Goal: Task Accomplishment & Management: Use online tool/utility

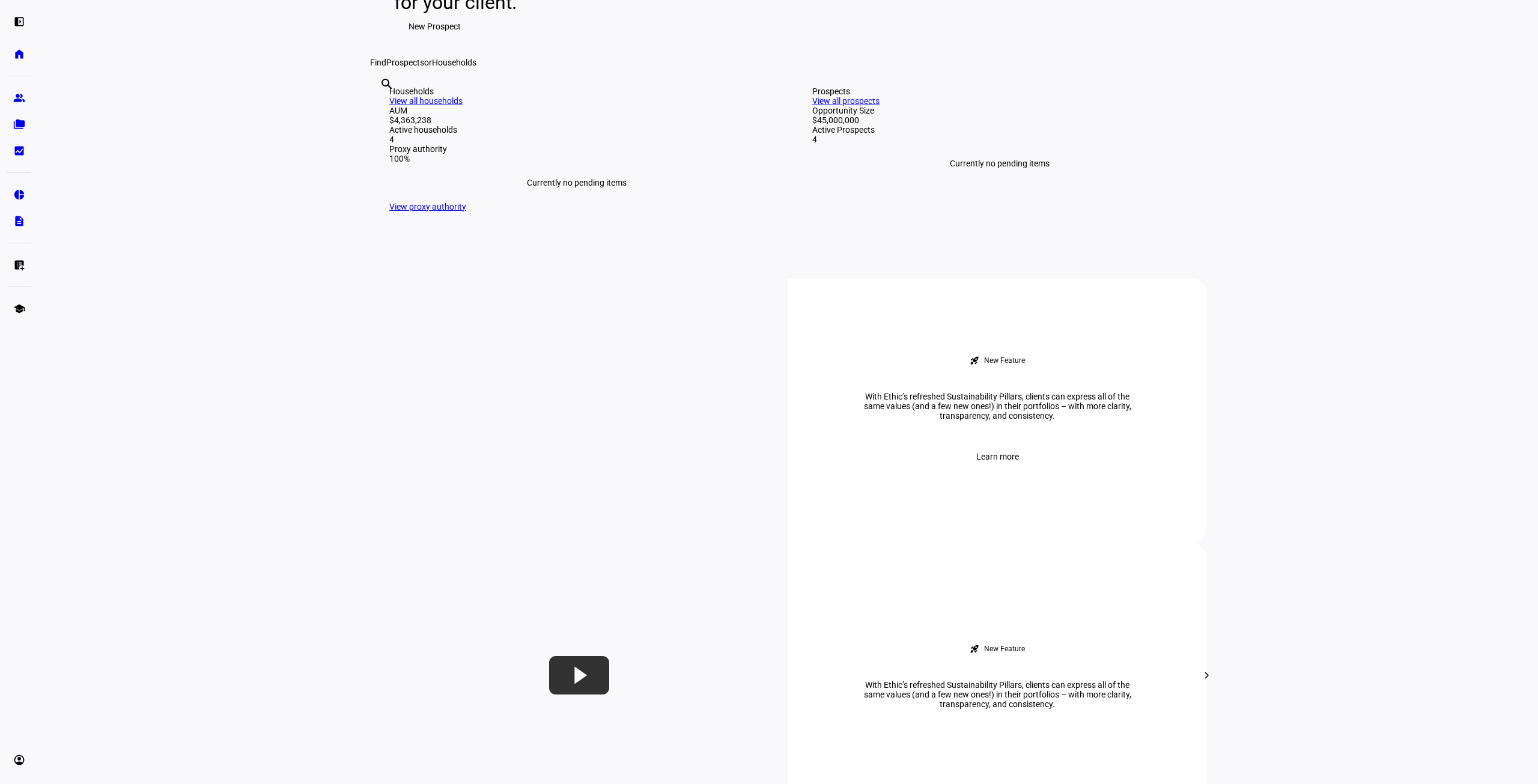
scroll to position [240, 0]
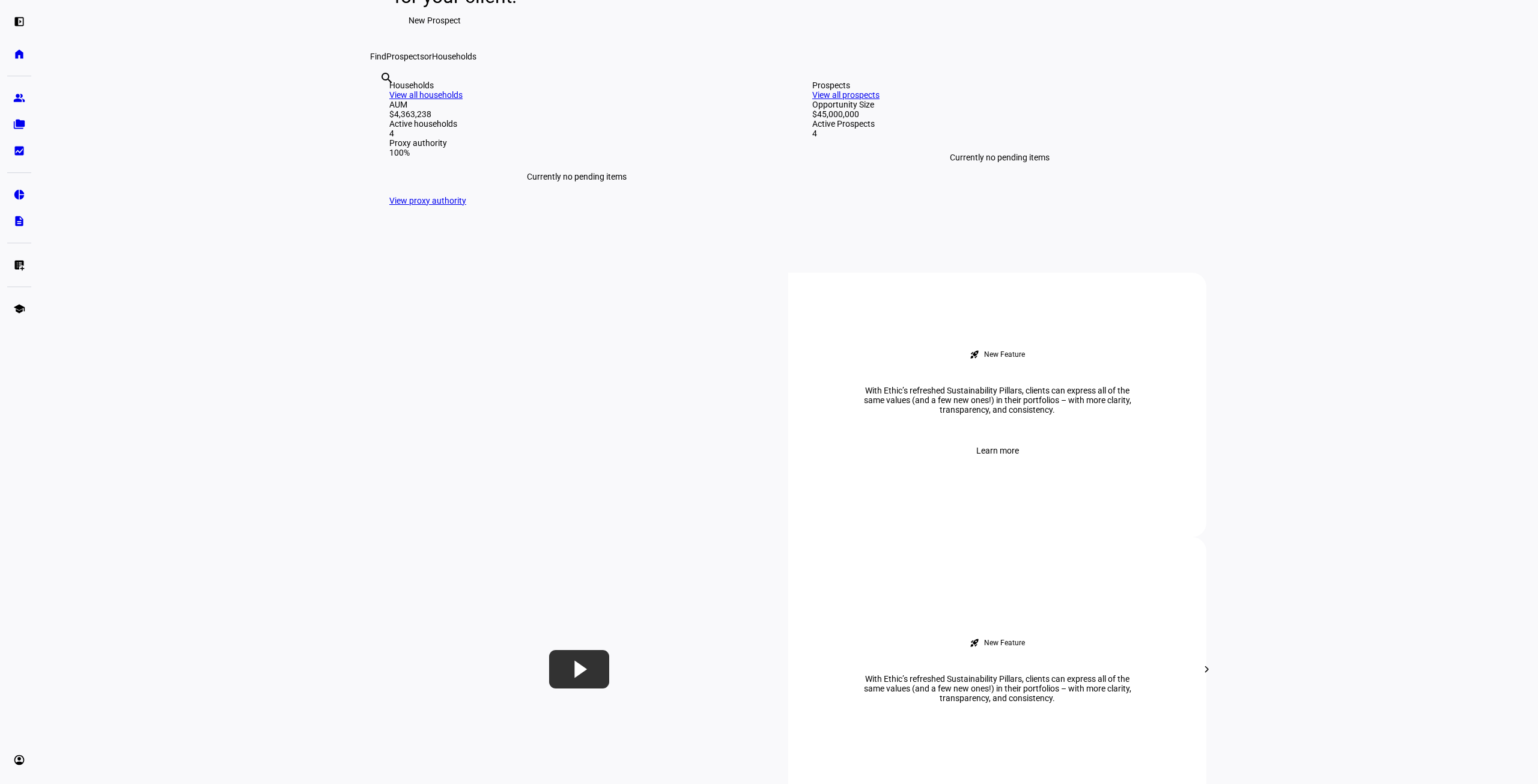
click at [463, 100] on link "View all households" at bounding box center [425, 94] width 73 height 9
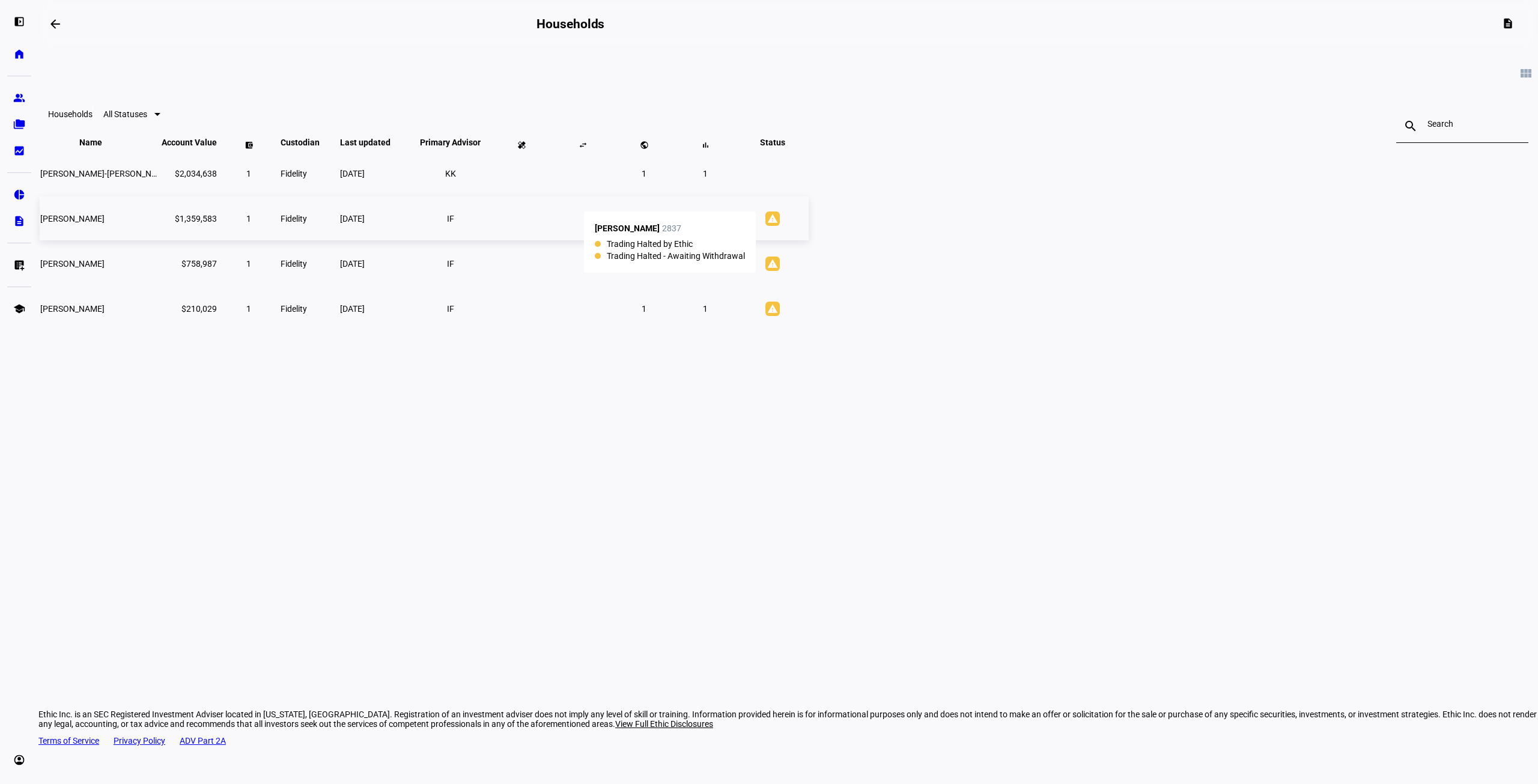
click at [780, 226] on mat-icon "warning" at bounding box center [772, 218] width 15 height 15
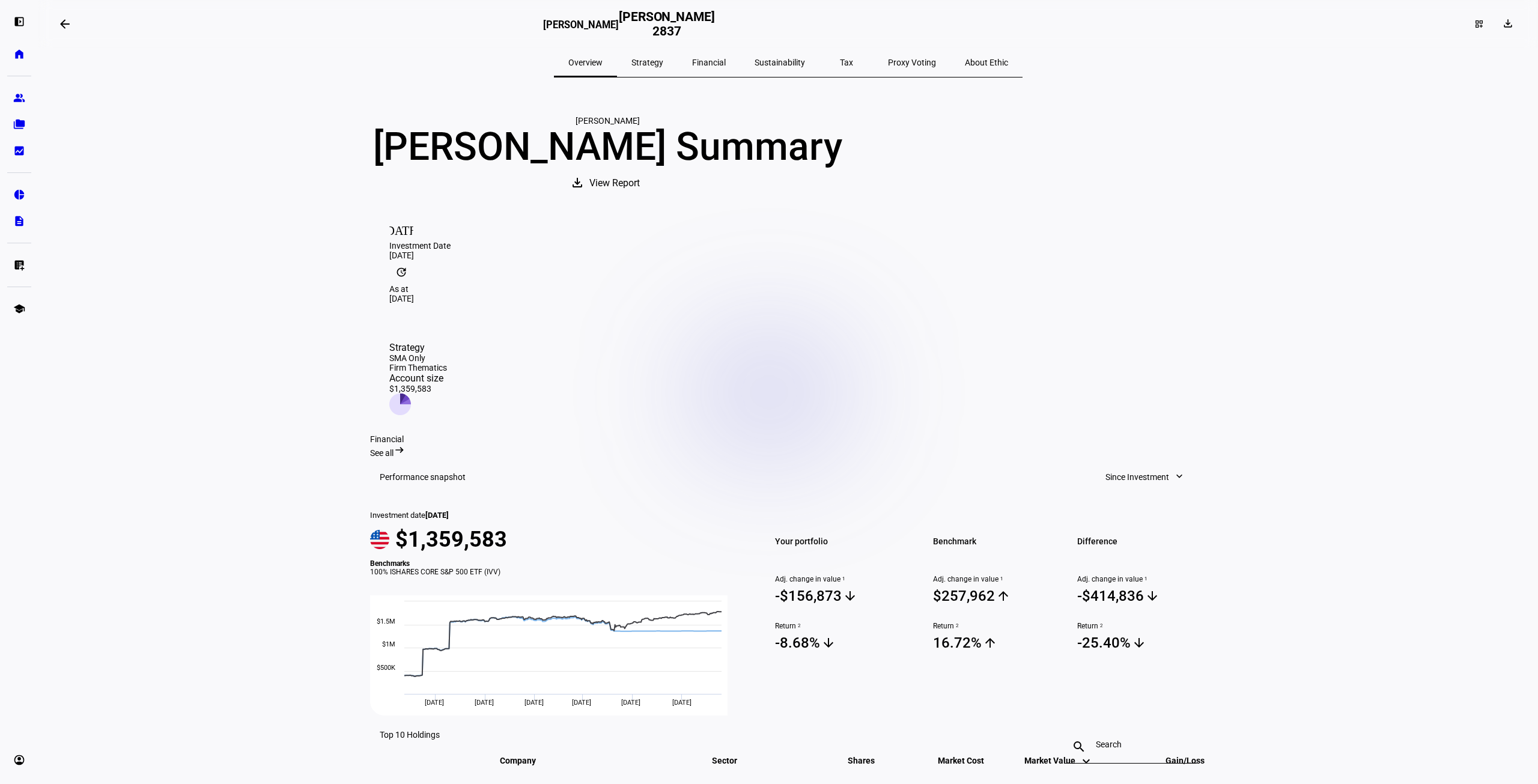
click at [663, 61] on span "Strategy" at bounding box center [647, 63] width 32 height 9
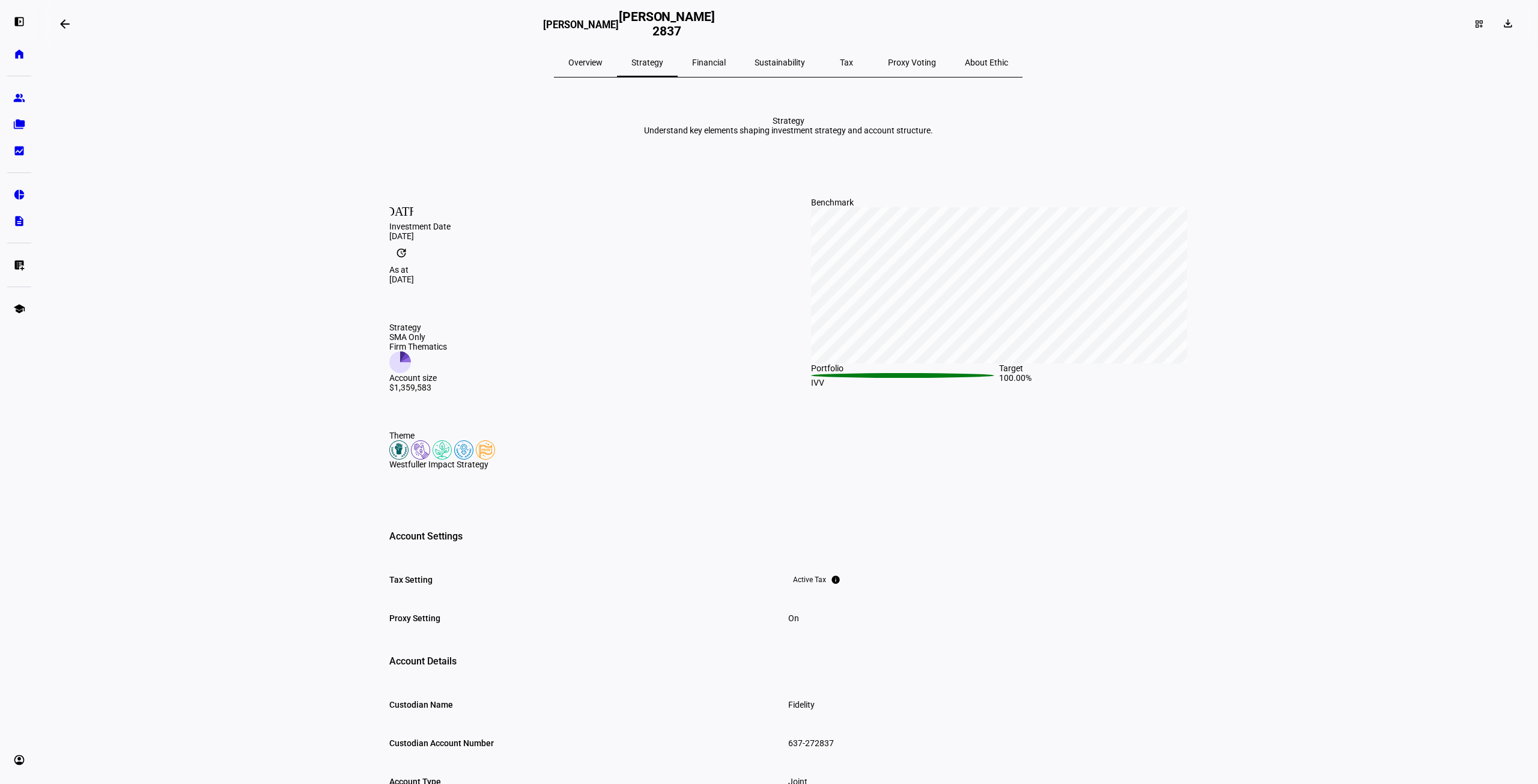
click at [725, 61] on span "Financial" at bounding box center [708, 63] width 33 height 9
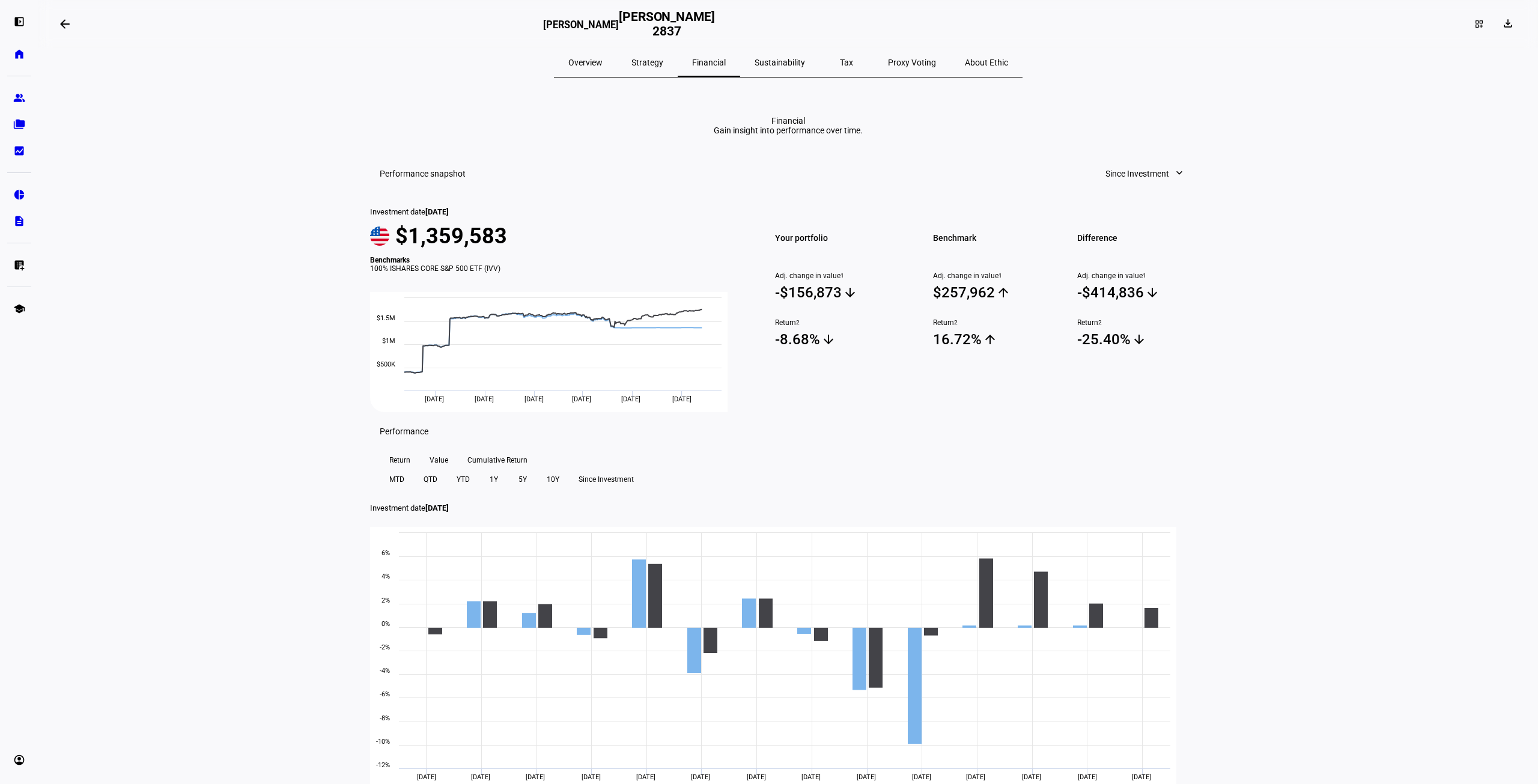
click at [784, 69] on span "Sustainability" at bounding box center [780, 63] width 51 height 29
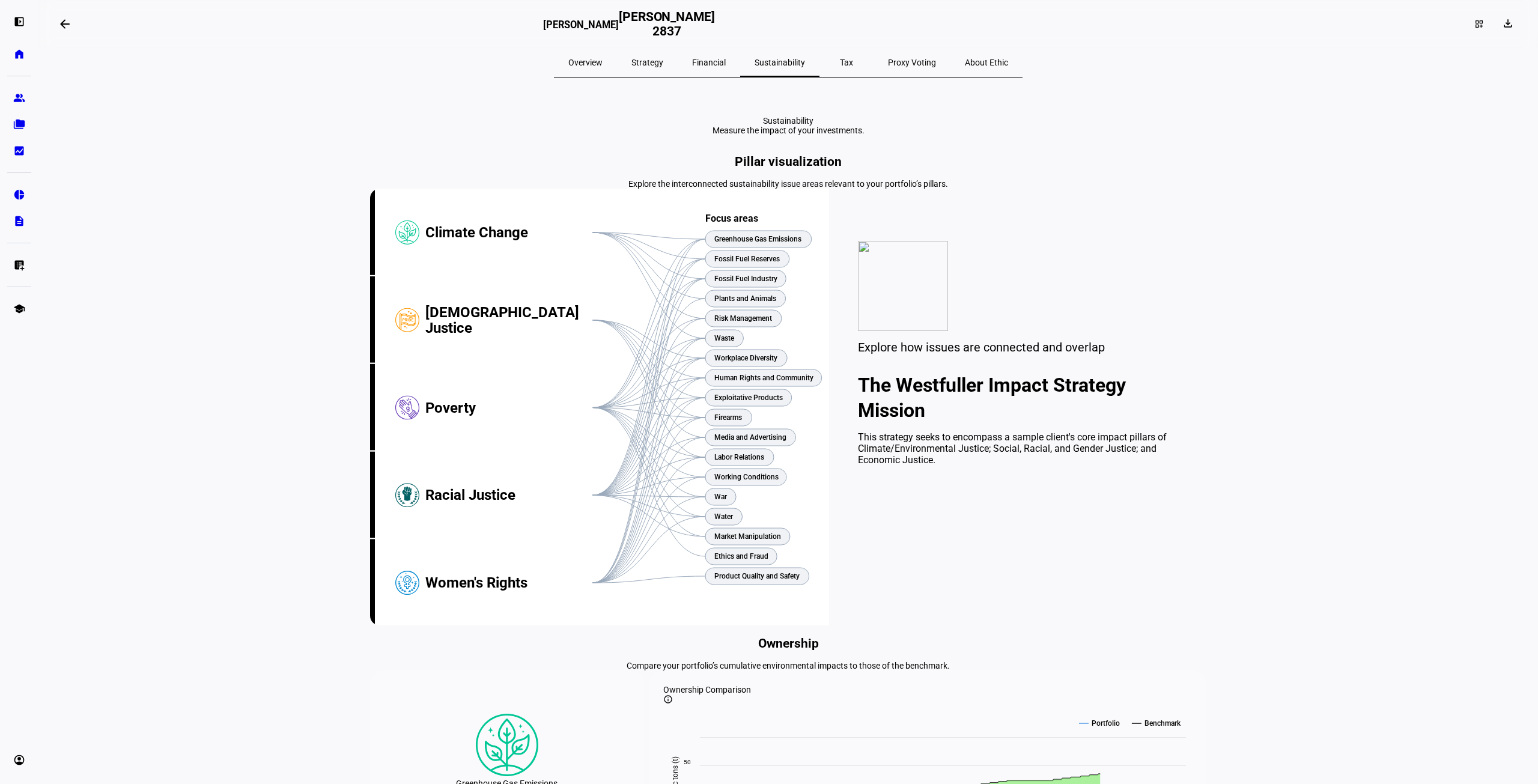
click at [840, 69] on span "Tax" at bounding box center [846, 63] width 13 height 29
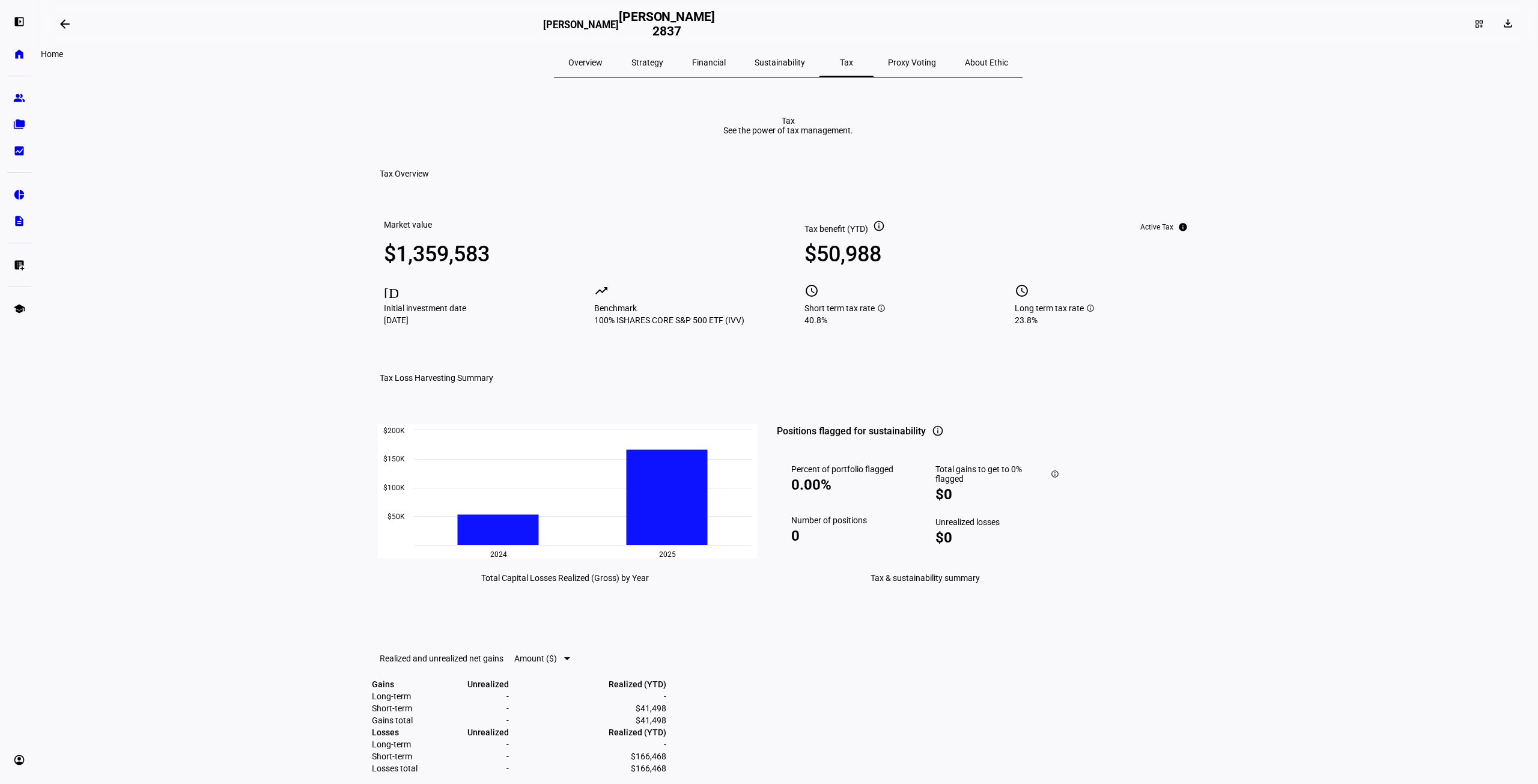
click at [19, 59] on eth-mat-symbol "home" at bounding box center [19, 54] width 12 height 12
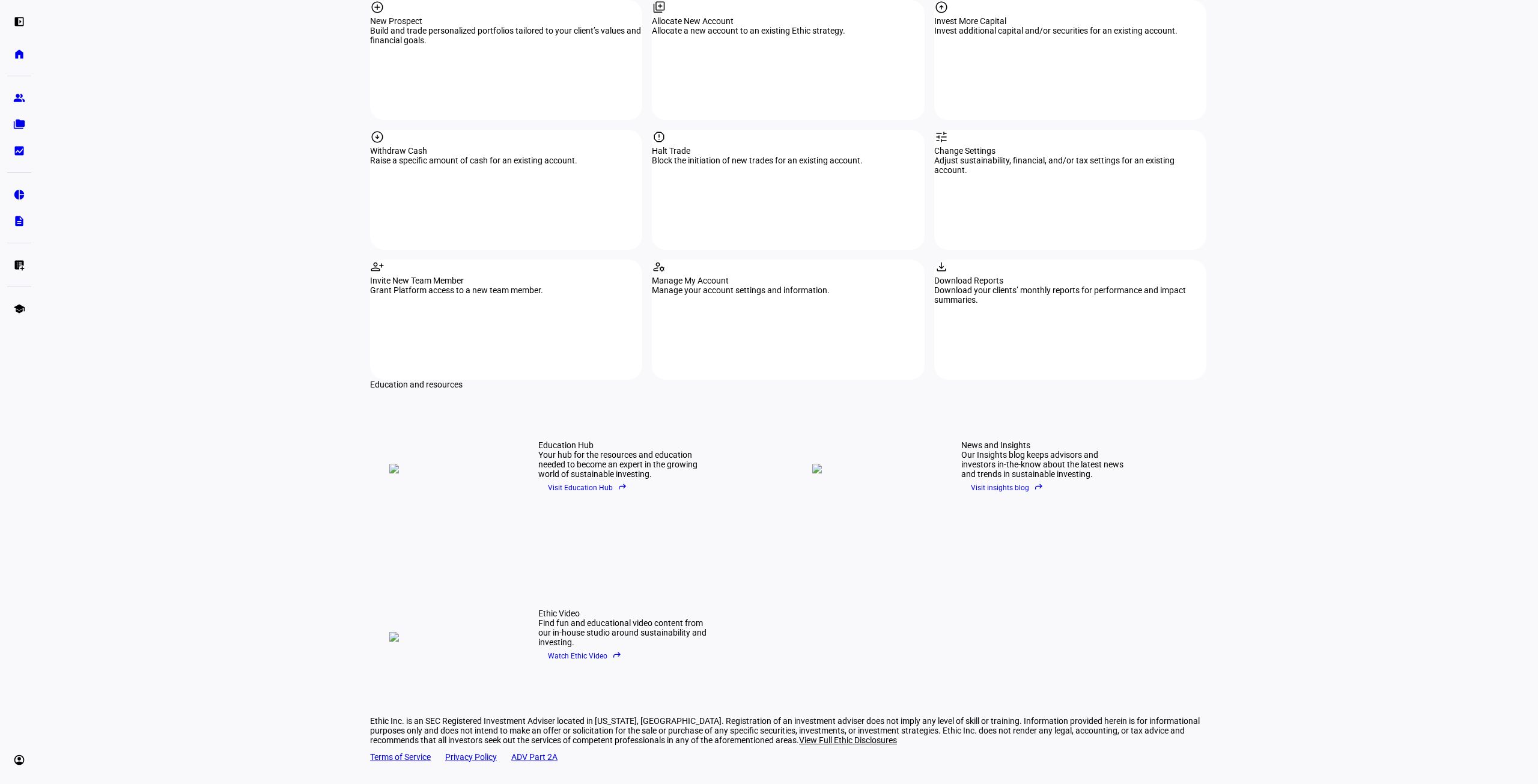
scroll to position [957, 0]
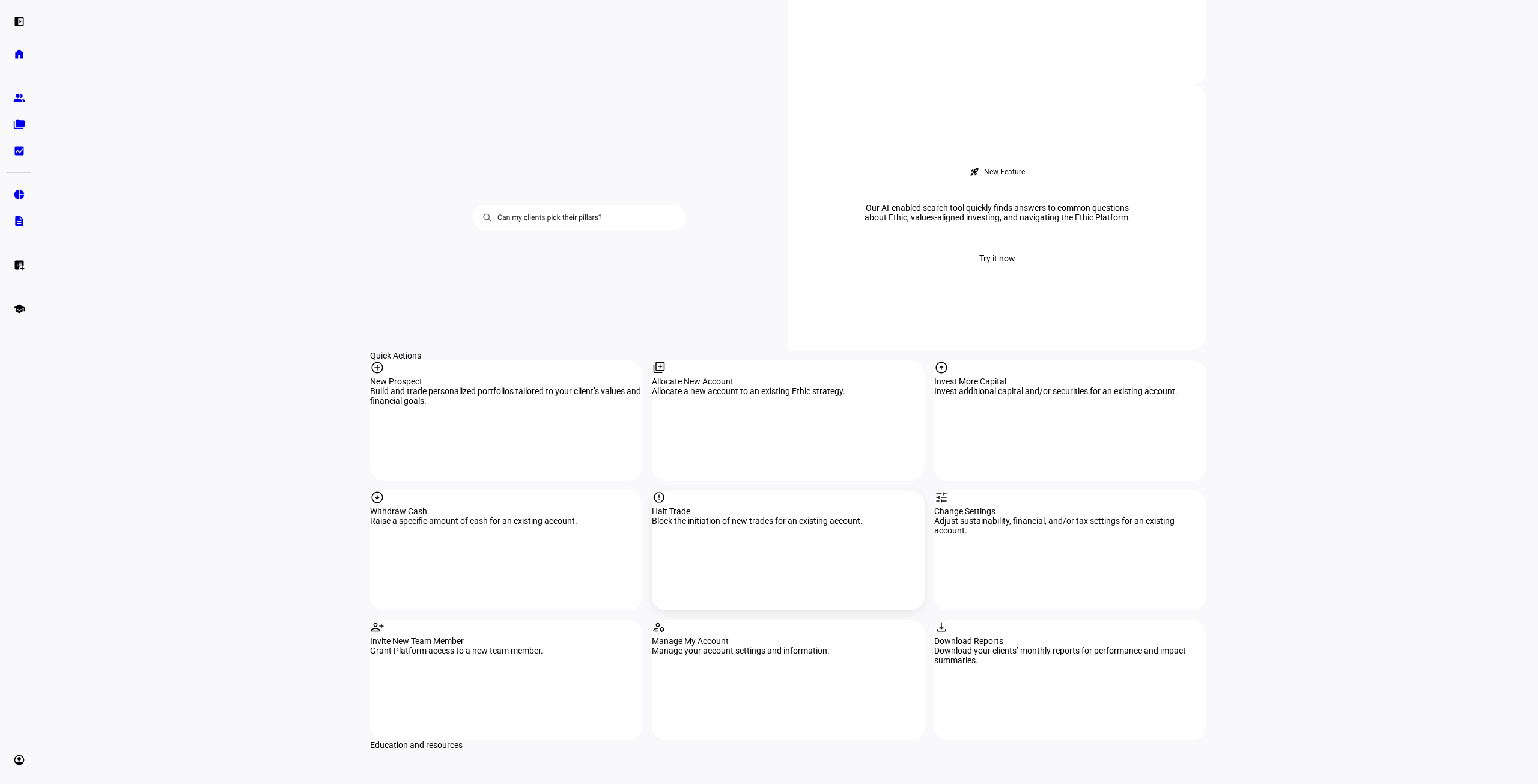
click at [735, 490] on div "report Halt Trade Block the initiation of new trades for an existing account." at bounding box center [787, 550] width 272 height 120
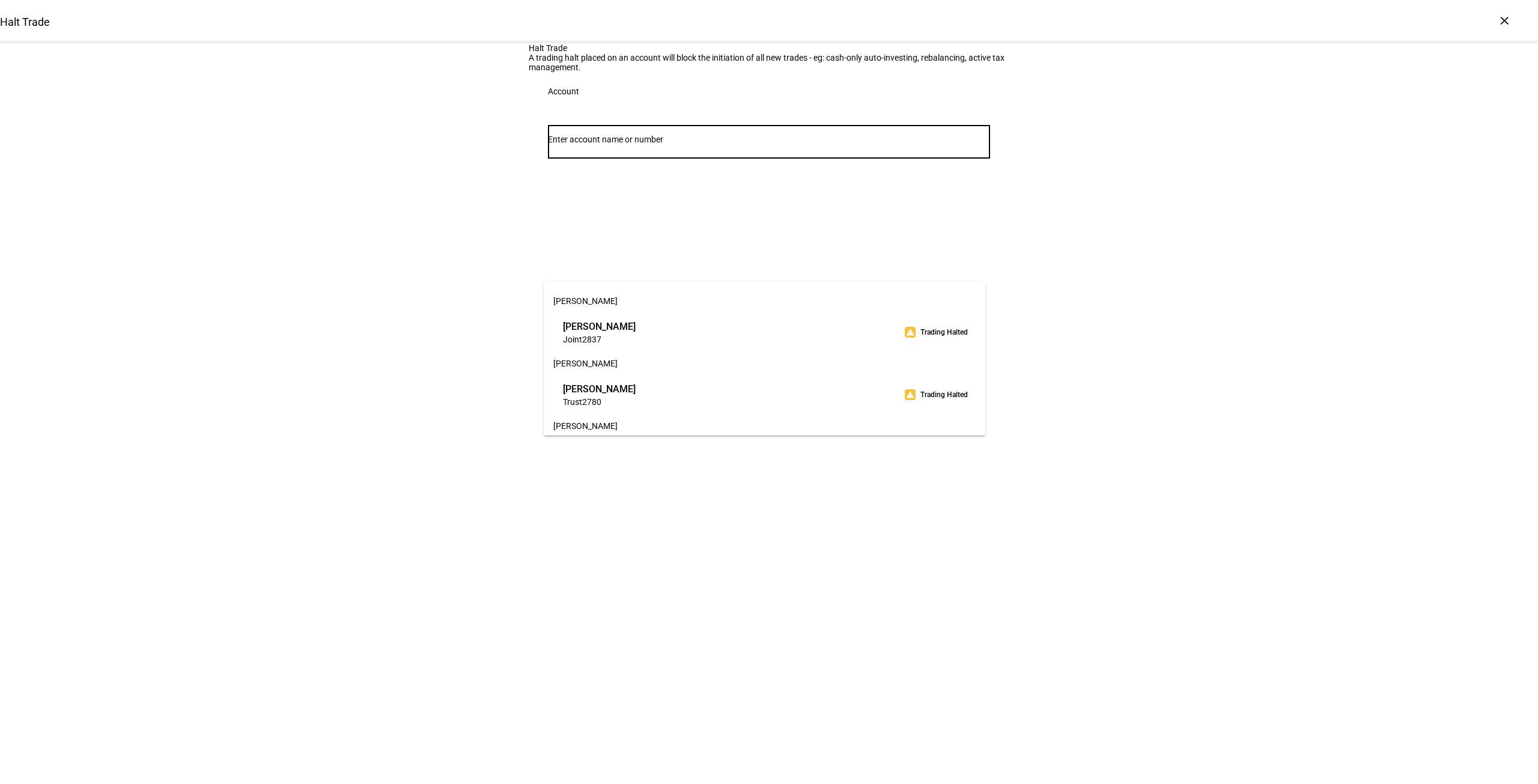
click at [669, 144] on input "Number" at bounding box center [769, 139] width 442 height 9
click at [635, 328] on span "[PERSON_NAME]" at bounding box center [599, 326] width 73 height 14
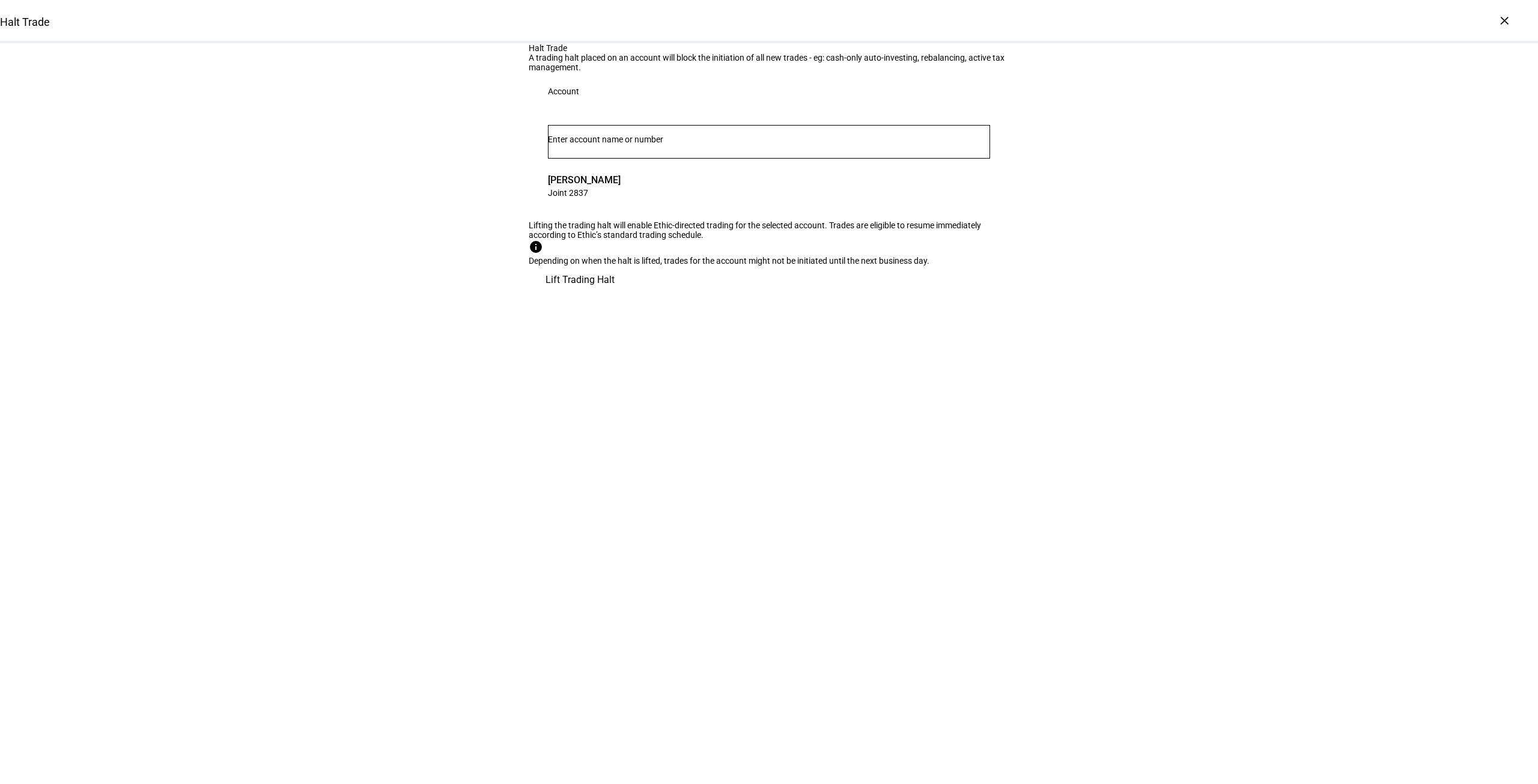
click at [615, 295] on span "Lift Trading Halt" at bounding box center [580, 280] width 69 height 29
